Goal: Information Seeking & Learning: Learn about a topic

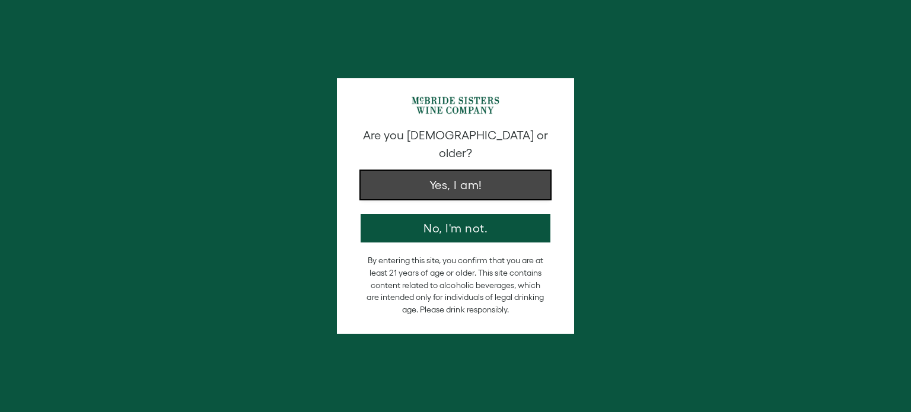
click at [489, 172] on button "Yes, I am!" at bounding box center [456, 185] width 190 height 28
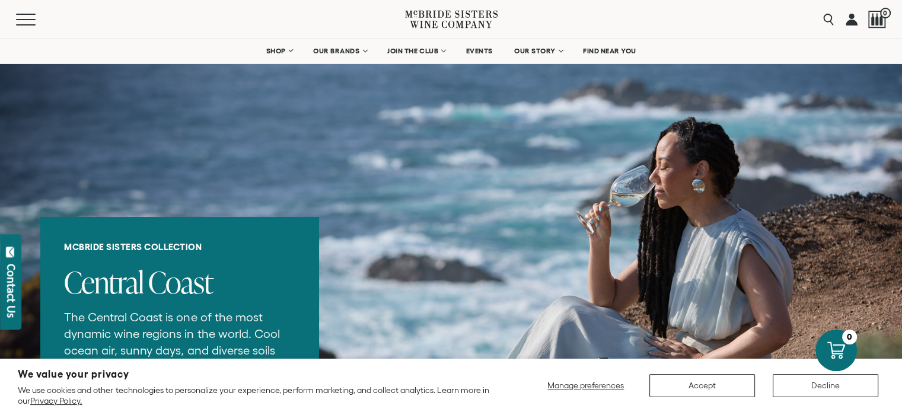
click at [499, 158] on icon at bounding box center [451, 353] width 902 height 393
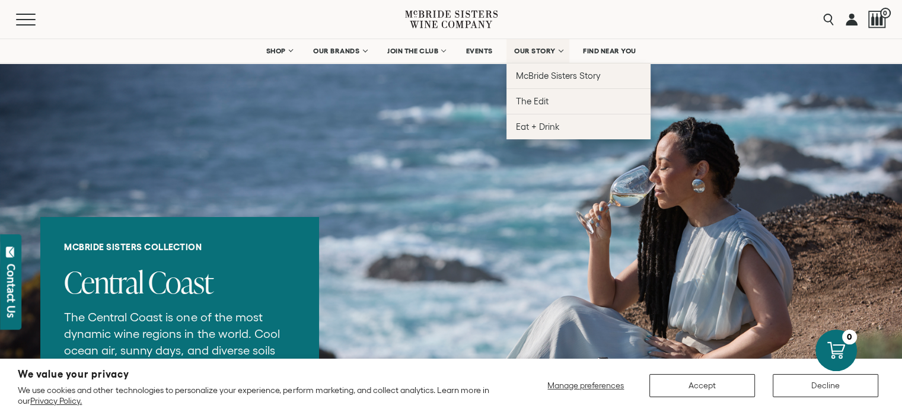
click at [555, 52] on span "OUR STORY" at bounding box center [535, 51] width 42 height 8
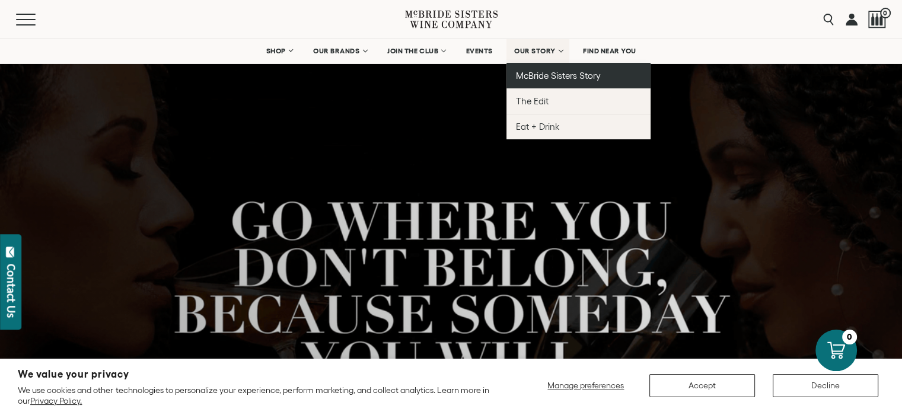
click at [594, 82] on link "McBride Sisters Story" at bounding box center [578, 76] width 144 height 26
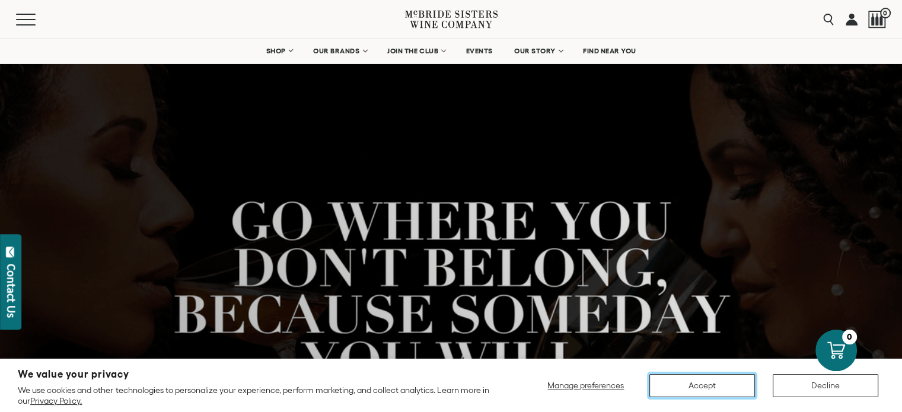
click at [705, 376] on button "Accept" at bounding box center [702, 385] width 106 height 23
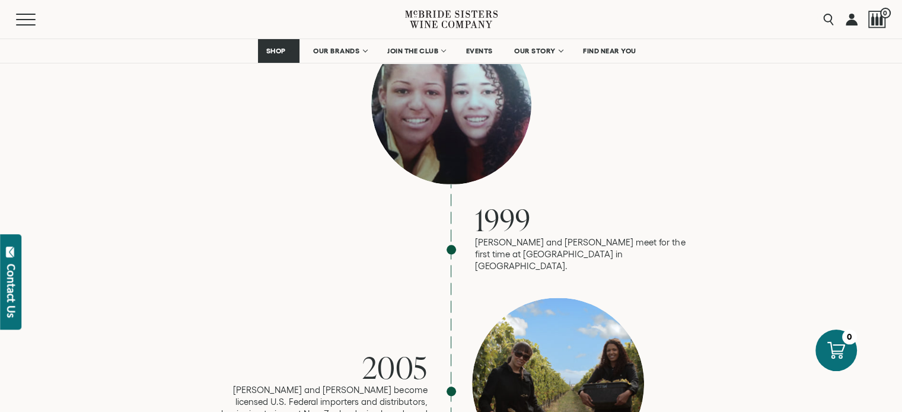
scroll to position [909, 0]
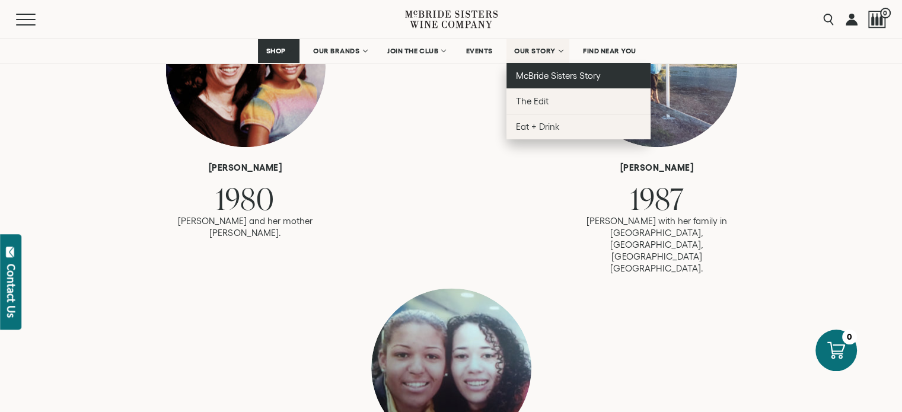
click at [533, 76] on span "McBride Sisters Story" at bounding box center [558, 76] width 85 height 10
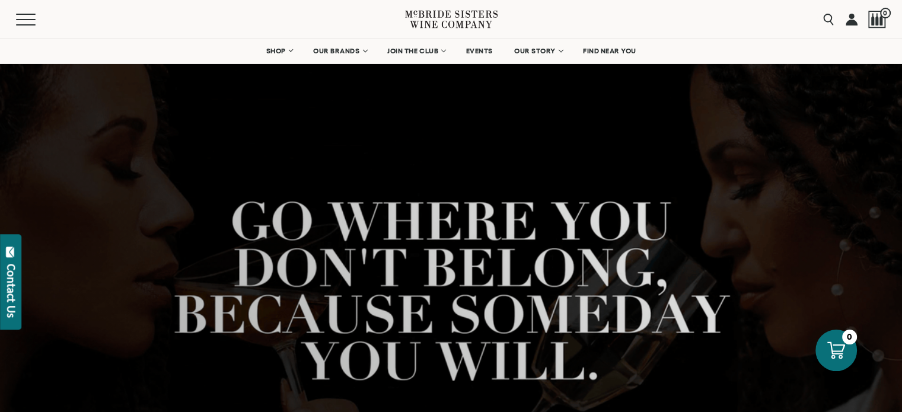
click at [833, 40] on nav "SHOP Sets Reds Whites Rosé Sparkling All Wines OUR BRANDS McBride Sisters Colle…" at bounding box center [451, 51] width 902 height 24
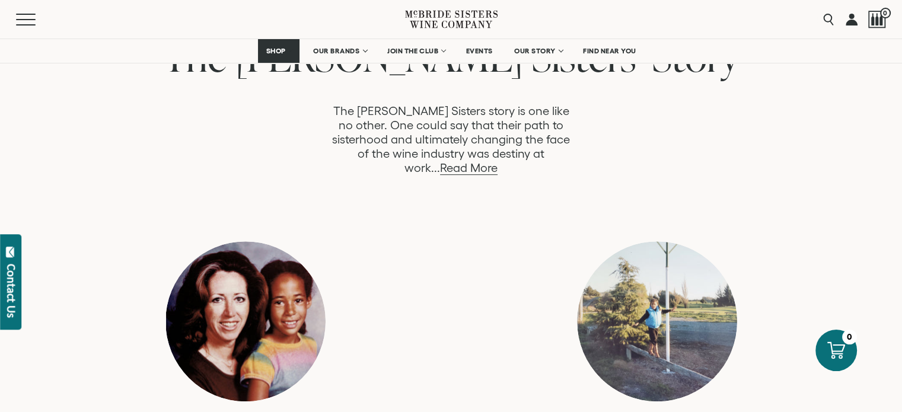
scroll to position [641, 0]
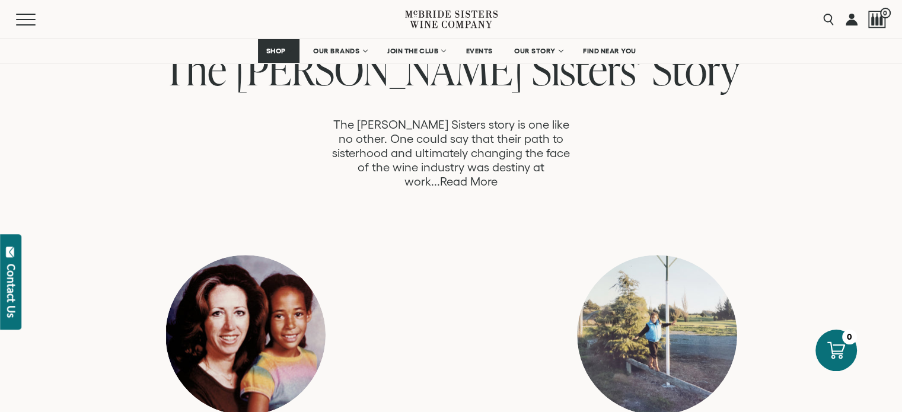
click at [498, 175] on link "Read More" at bounding box center [469, 182] width 58 height 14
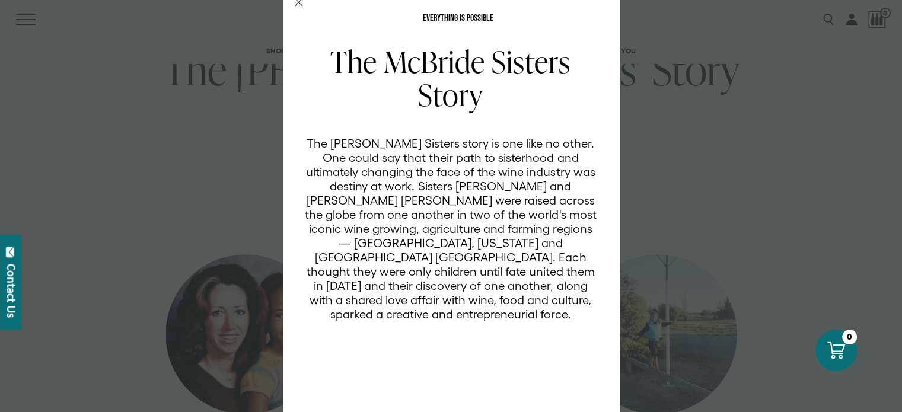
scroll to position [83, 0]
